Goal: Complete application form

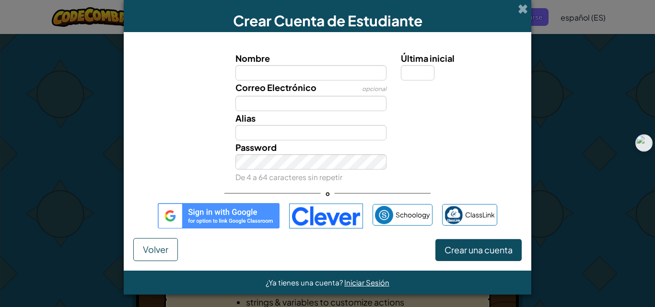
click at [214, 218] on img at bounding box center [219, 215] width 122 height 25
click at [249, 217] on img at bounding box center [219, 215] width 122 height 25
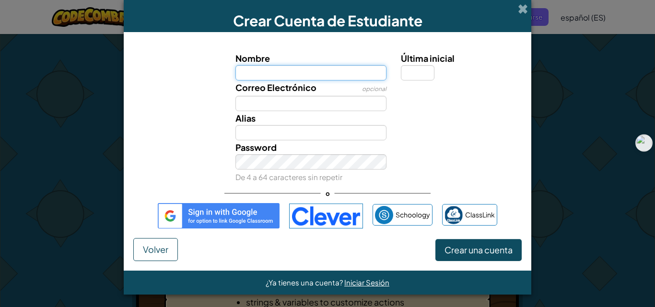
click at [339, 72] on input "Nombre" at bounding box center [312, 72] width 152 height 15
type input "[PERSON_NAME]"
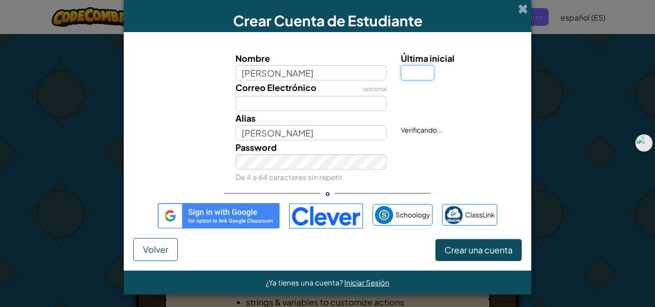
click at [404, 71] on input "Última inicial" at bounding box center [418, 72] width 34 height 15
type input "z"
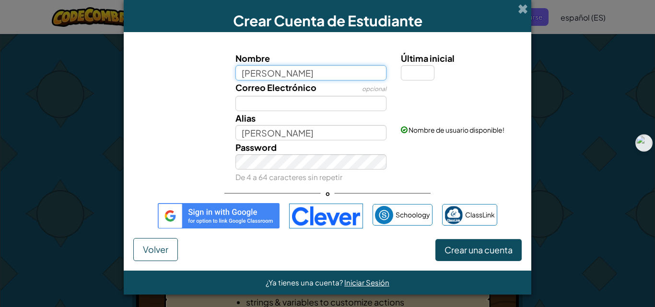
click at [349, 72] on input "[PERSON_NAME]" at bounding box center [312, 72] width 152 height 15
type input "[PERSON_NAME]"
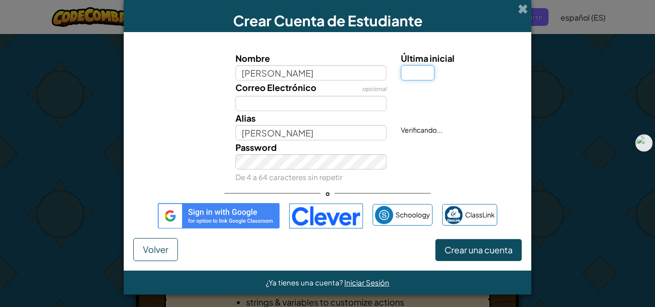
click at [421, 69] on input "Última inicial" at bounding box center [418, 72] width 34 height 15
type input "G"
type input "[PERSON_NAME]"
click at [319, 70] on input "[PERSON_NAME]" at bounding box center [312, 72] width 152 height 15
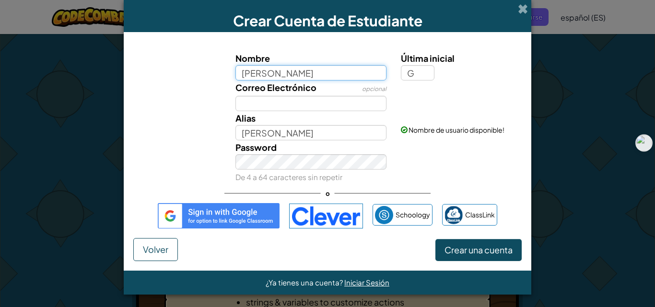
click at [286, 72] on input "[PERSON_NAME]" at bounding box center [312, 72] width 152 height 15
type input "[PERSON_NAME]"
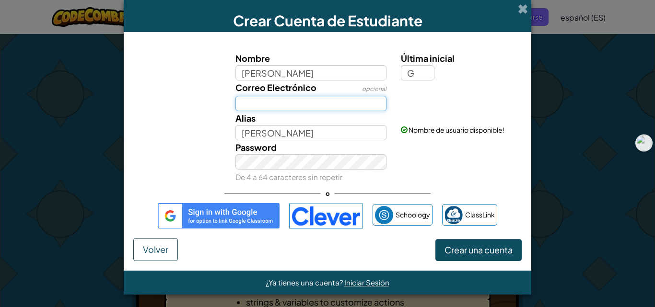
type input "[PERSON_NAME]"
click at [280, 98] on input "Correo Electrónico" at bounding box center [312, 103] width 152 height 15
type input "[EMAIL_ADDRESS][DOMAIN_NAME]"
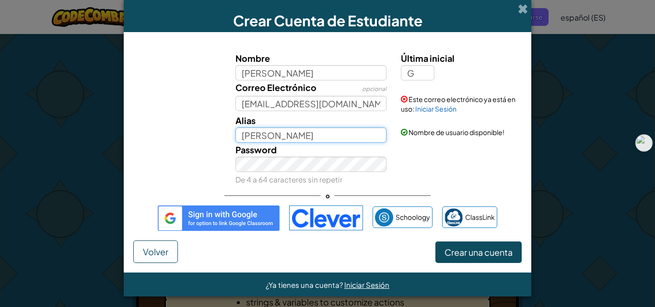
click at [329, 133] on input "[PERSON_NAME]" at bounding box center [312, 135] width 152 height 15
type input "[PERSON_NAME]"
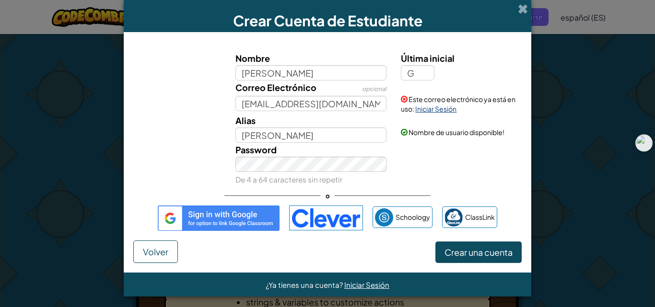
click at [425, 108] on link "Iniciar Sesión" at bounding box center [435, 109] width 41 height 9
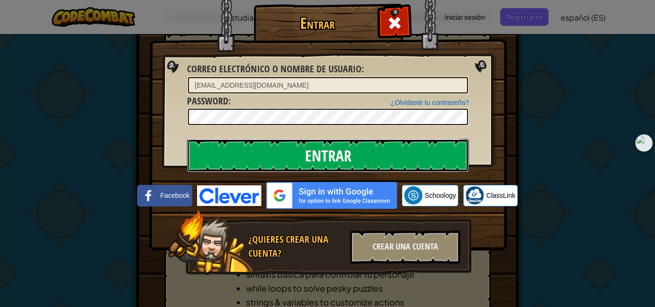
click at [317, 154] on input "Entrar" at bounding box center [328, 156] width 282 height 34
